Goal: Task Accomplishment & Management: Use online tool/utility

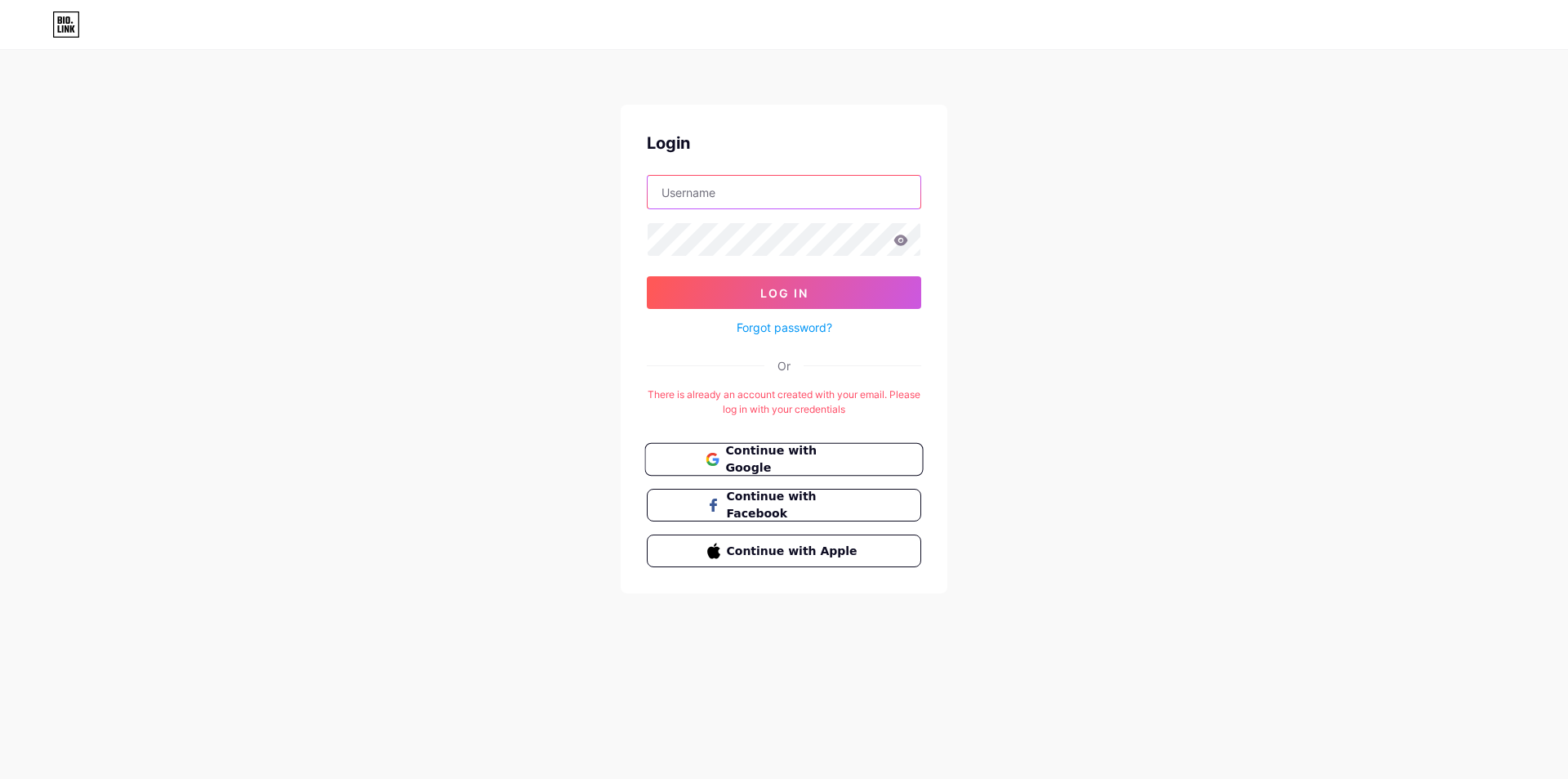
type input "markreadtrack"
click at [739, 451] on span "Continue with Google" at bounding box center [793, 460] width 136 height 35
type input "markreadtrack"
click at [721, 455] on span "Continue with Google" at bounding box center [784, 460] width 157 height 35
type input "markreadtrack"
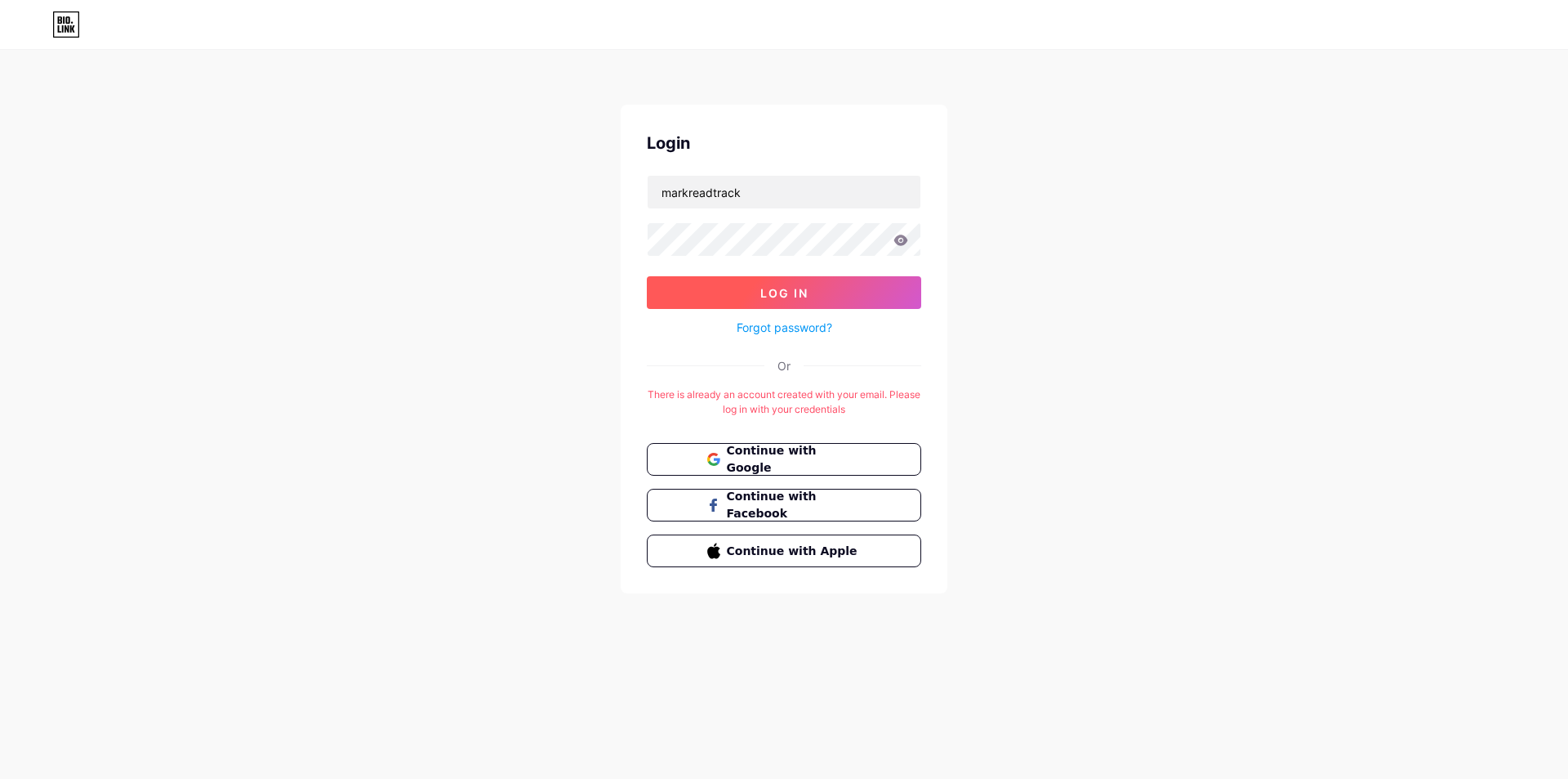
click at [729, 288] on button "Log In" at bounding box center [784, 293] width 275 height 33
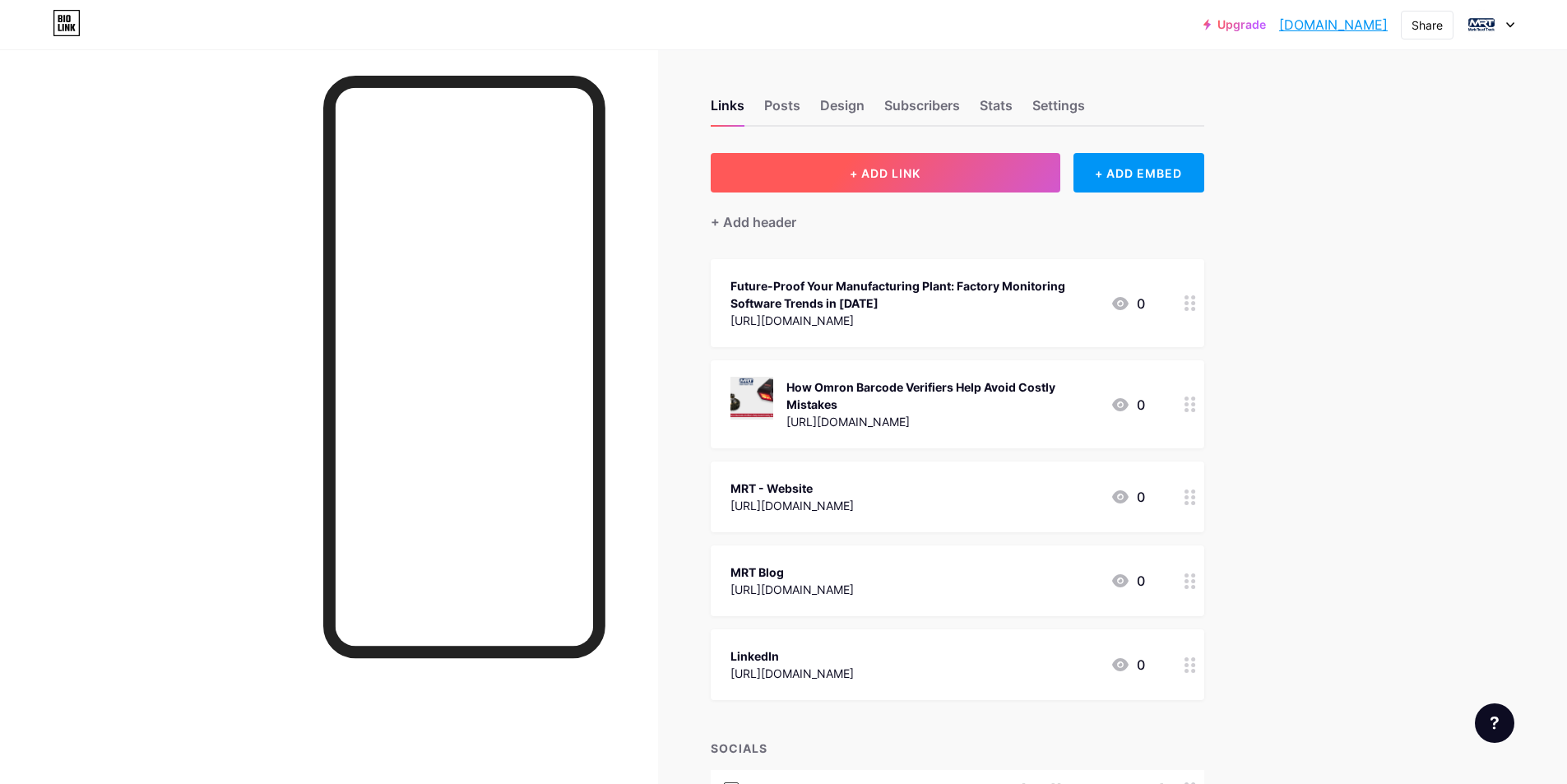
click at [902, 169] on span "+ ADD LINK" at bounding box center [885, 173] width 71 height 14
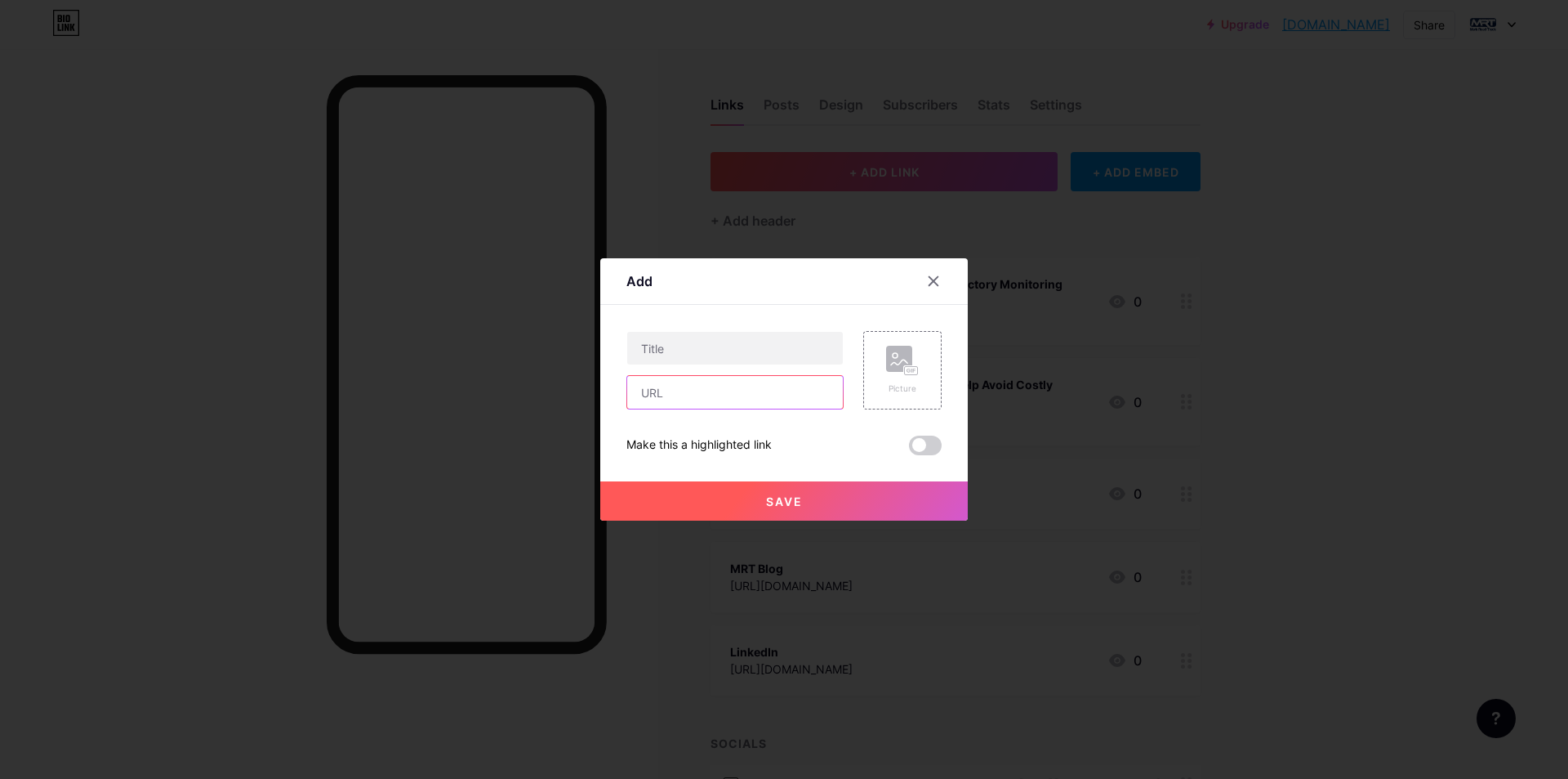
click at [694, 385] on input "text" at bounding box center [734, 392] width 215 height 33
paste input "https://issuu.com/mark-read-track/docs/what_is_direct_part_marking"
type input "https://issuu.com/mark-read-track/docs/what_is_direct_part_marking"
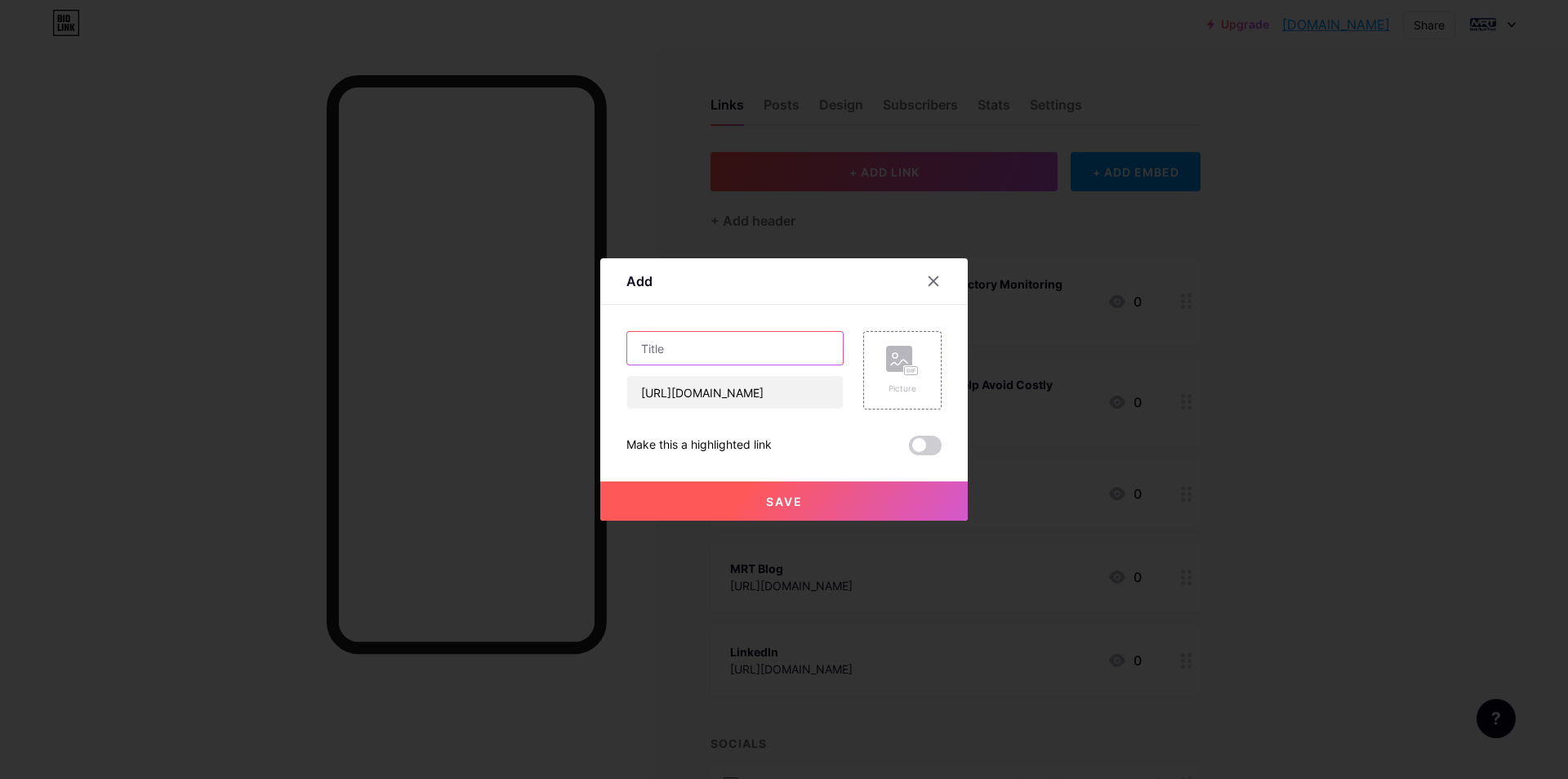
click at [706, 347] on input "text" at bounding box center [734, 348] width 215 height 33
paste input "What is Direct Part Marking (DPM)?"
type input "What is Direct Part Marking (DPM)?"
click at [907, 371] on icon at bounding box center [908, 371] width 4 height 4
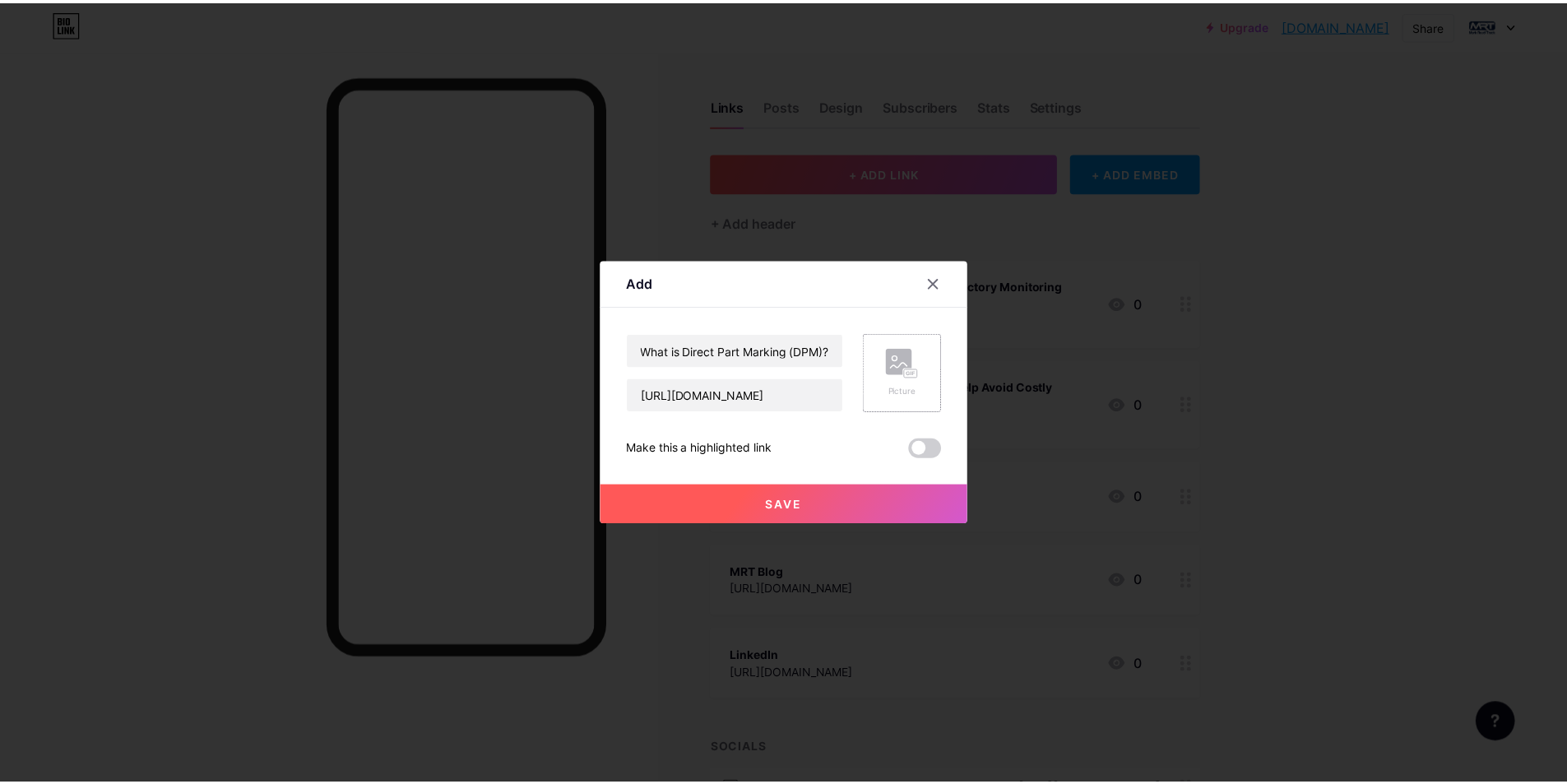
scroll to position [0, 0]
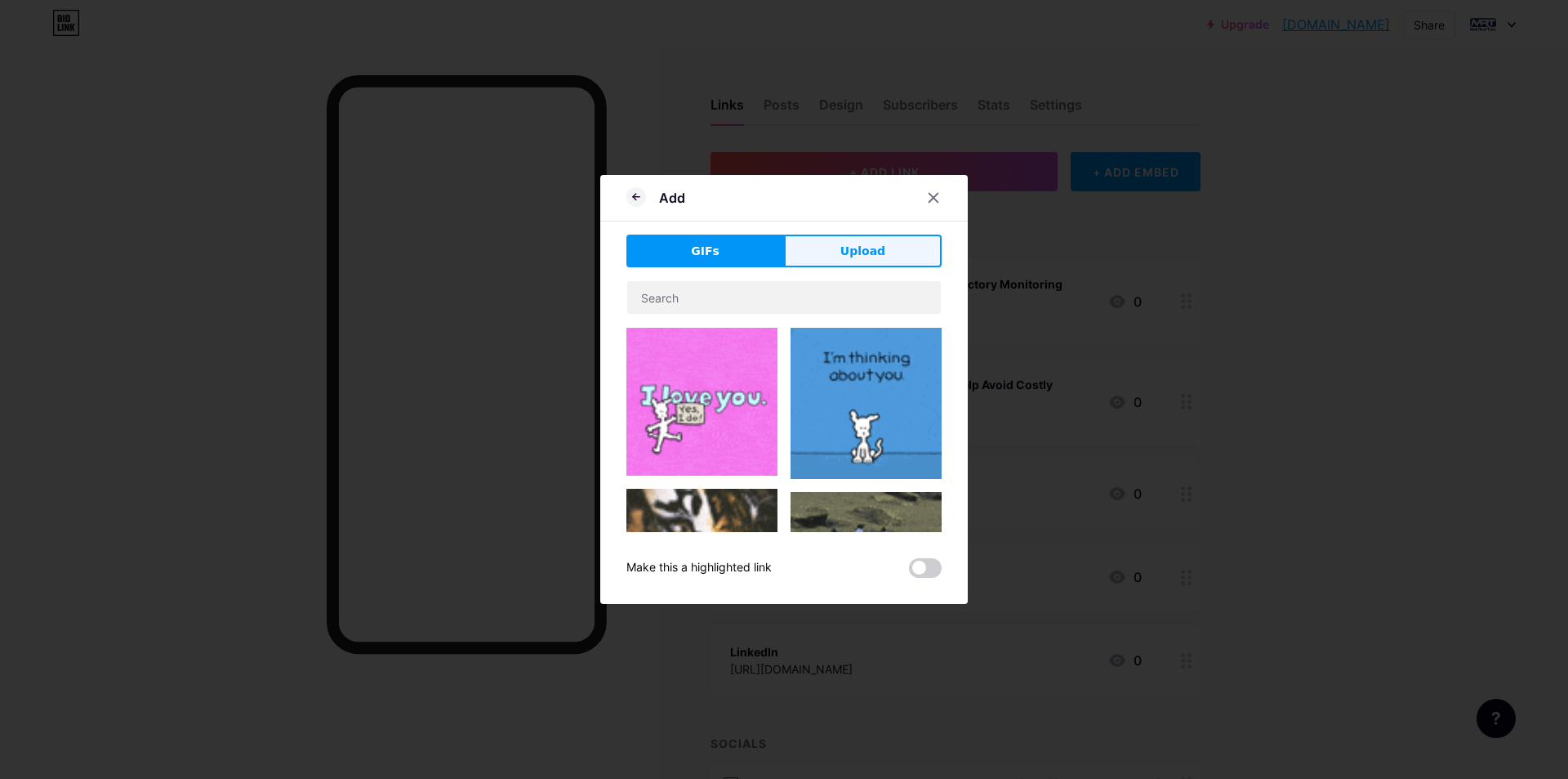
click at [845, 249] on span "Upload" at bounding box center [863, 251] width 45 height 17
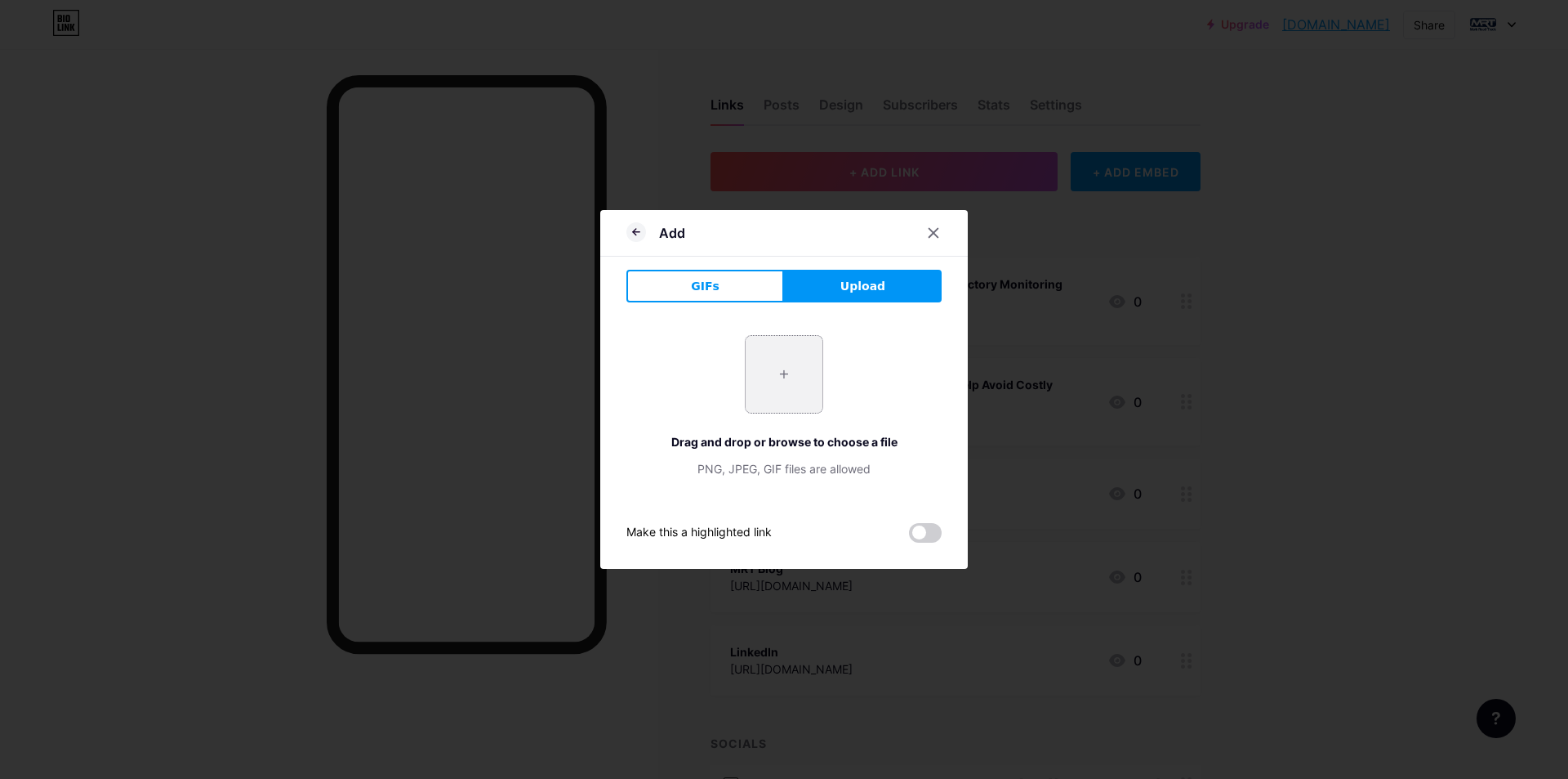
click at [782, 365] on input "file" at bounding box center [784, 374] width 77 height 77
type input "C:\fakepath\What is Direct Part Marking.jpg"
click at [925, 533] on span at bounding box center [925, 533] width 33 height 20
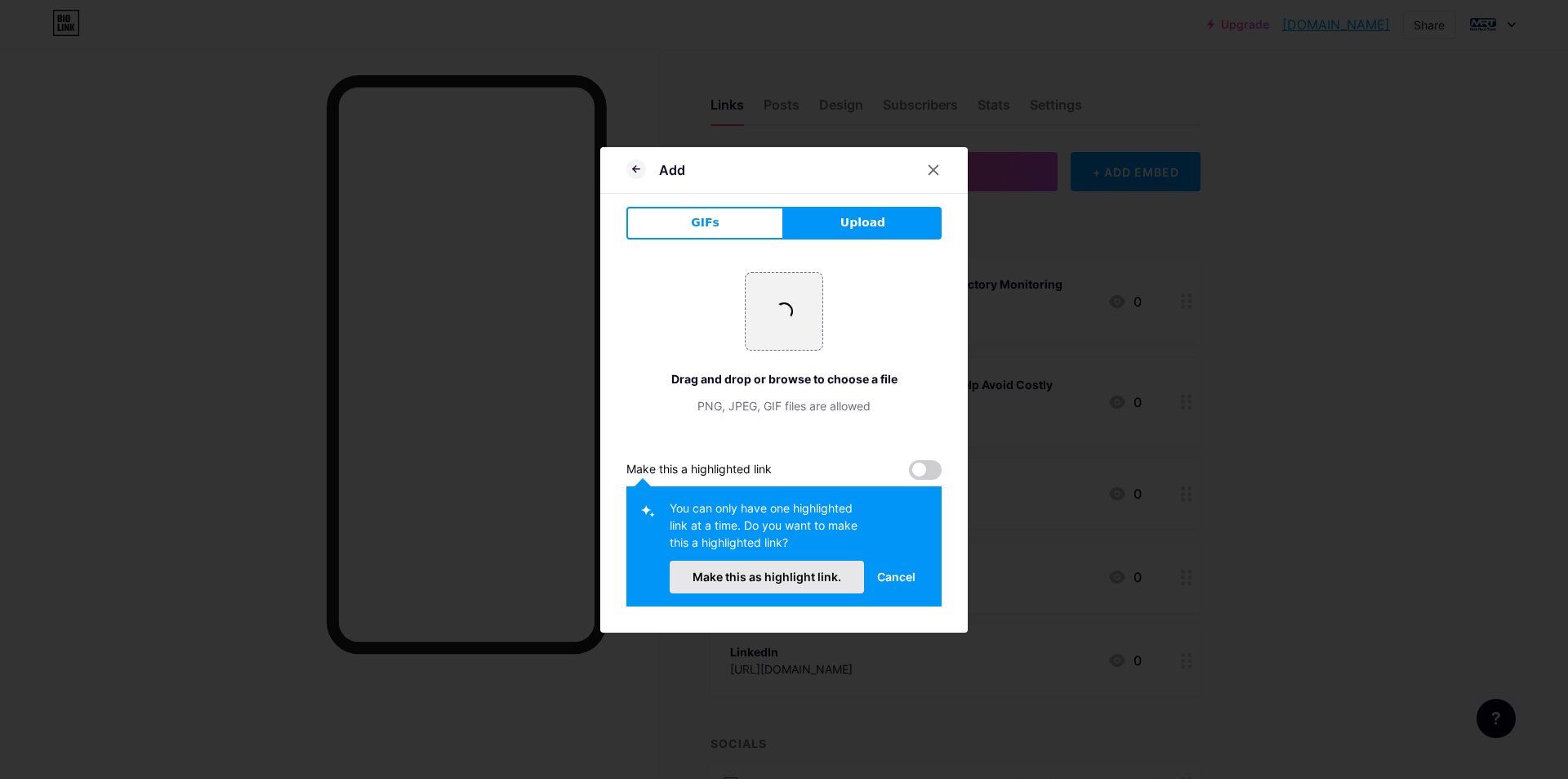
click at [808, 566] on button "Make this as highlight link." at bounding box center [767, 577] width 195 height 33
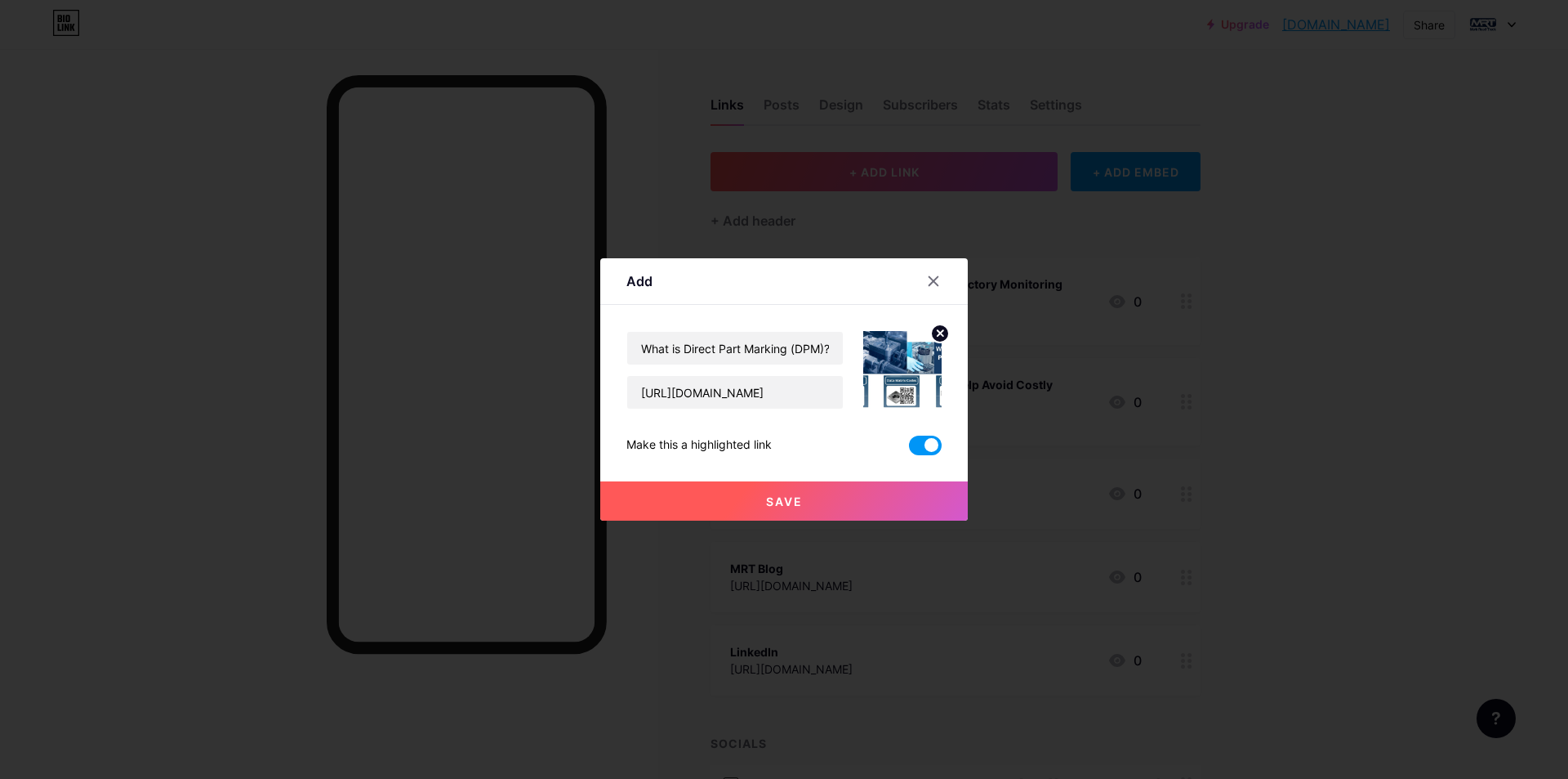
click at [820, 492] on button "Save" at bounding box center [784, 501] width 368 height 40
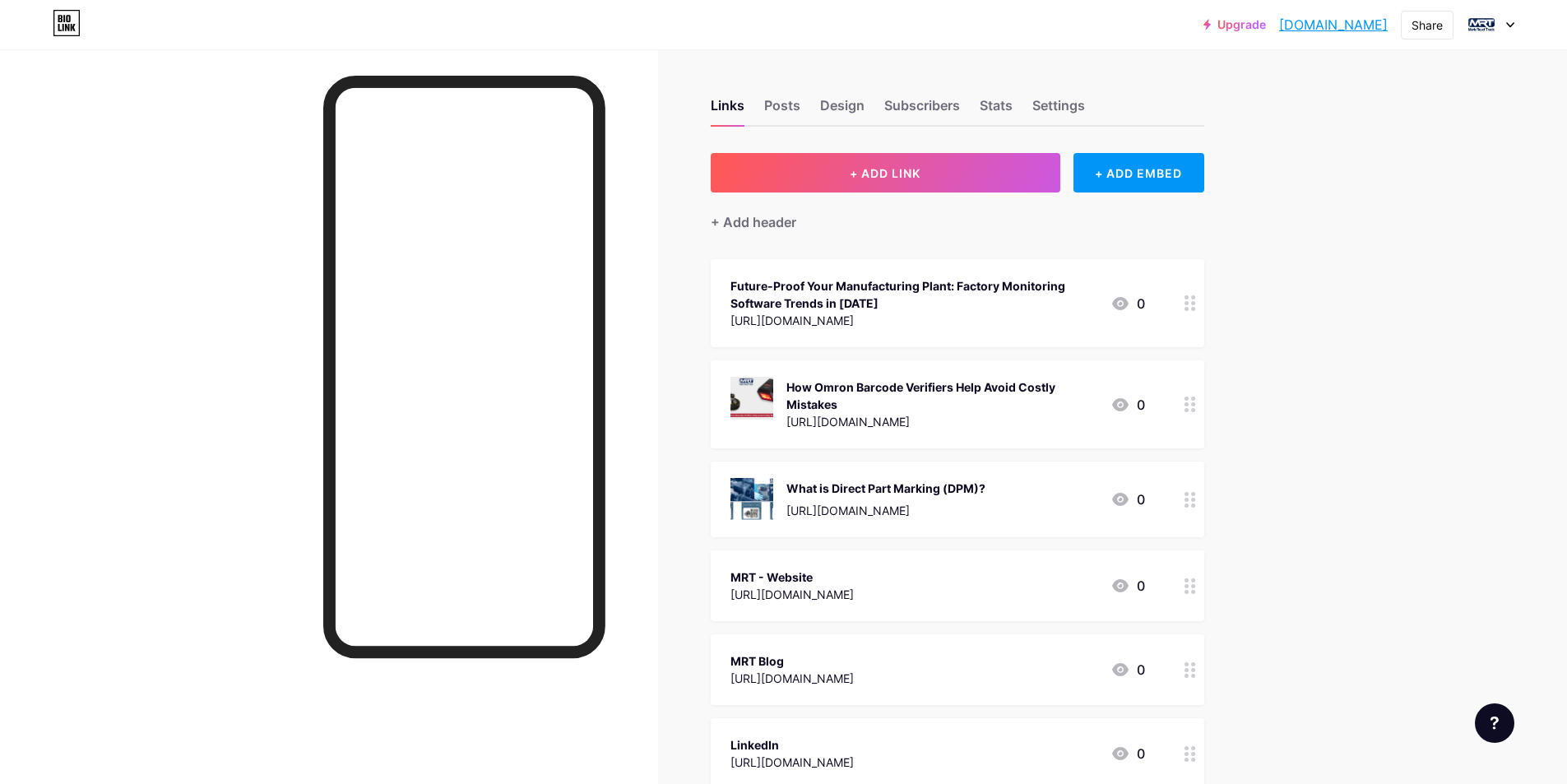
click at [1306, 27] on link "markreadtrack.bio.link" at bounding box center [1334, 25] width 109 height 20
